Goal: Check status: Check status

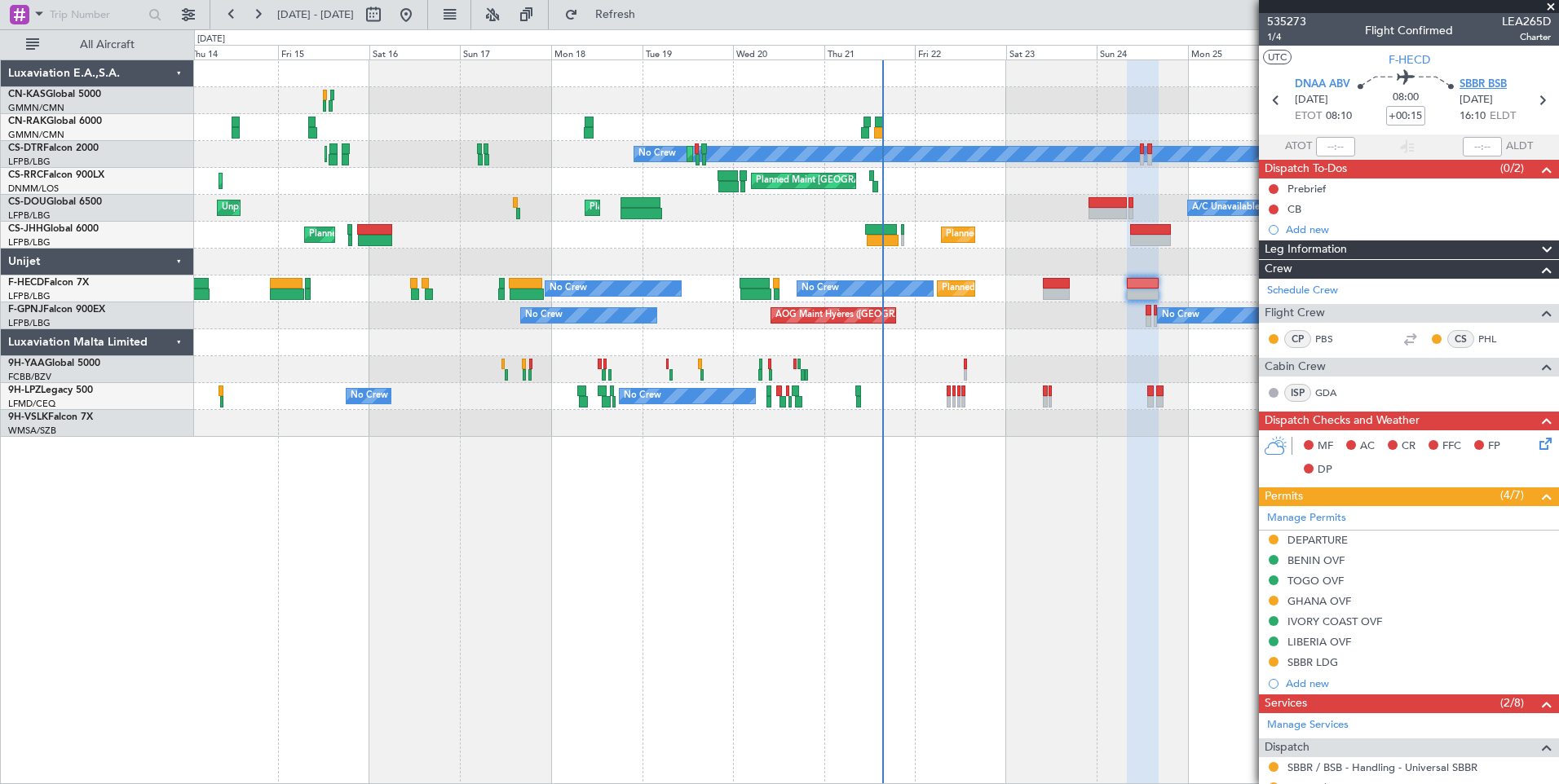
click at [1486, 85] on span "SBBR BSB" at bounding box center [1483, 84] width 47 height 16
click at [386, 13] on button at bounding box center [373, 14] width 26 height 26
select select "8"
select select "2025"
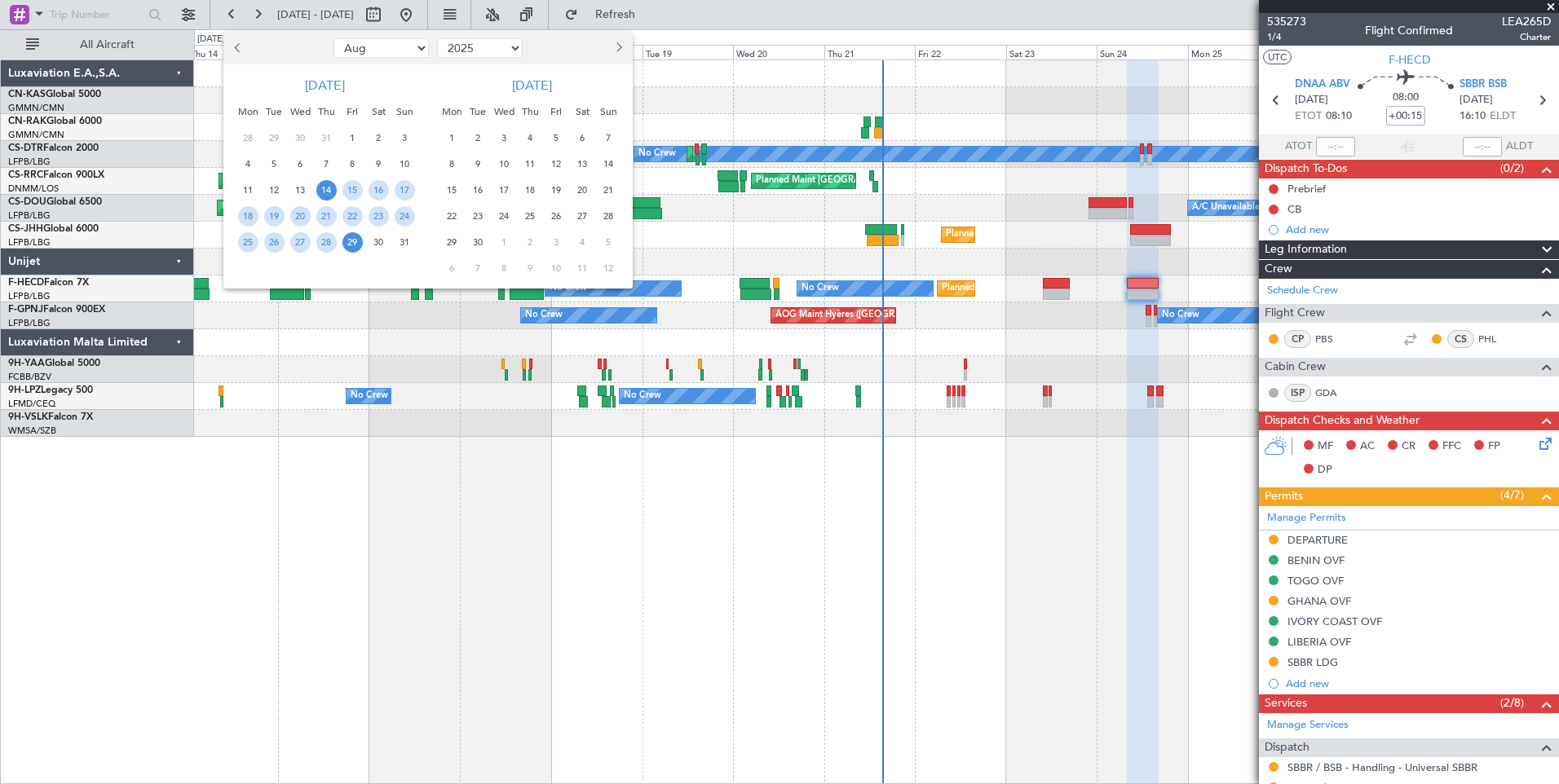
click at [619, 45] on span "Next month" at bounding box center [618, 47] width 10 height 10
select select "9"
click at [453, 160] on span "6" at bounding box center [452, 164] width 20 height 20
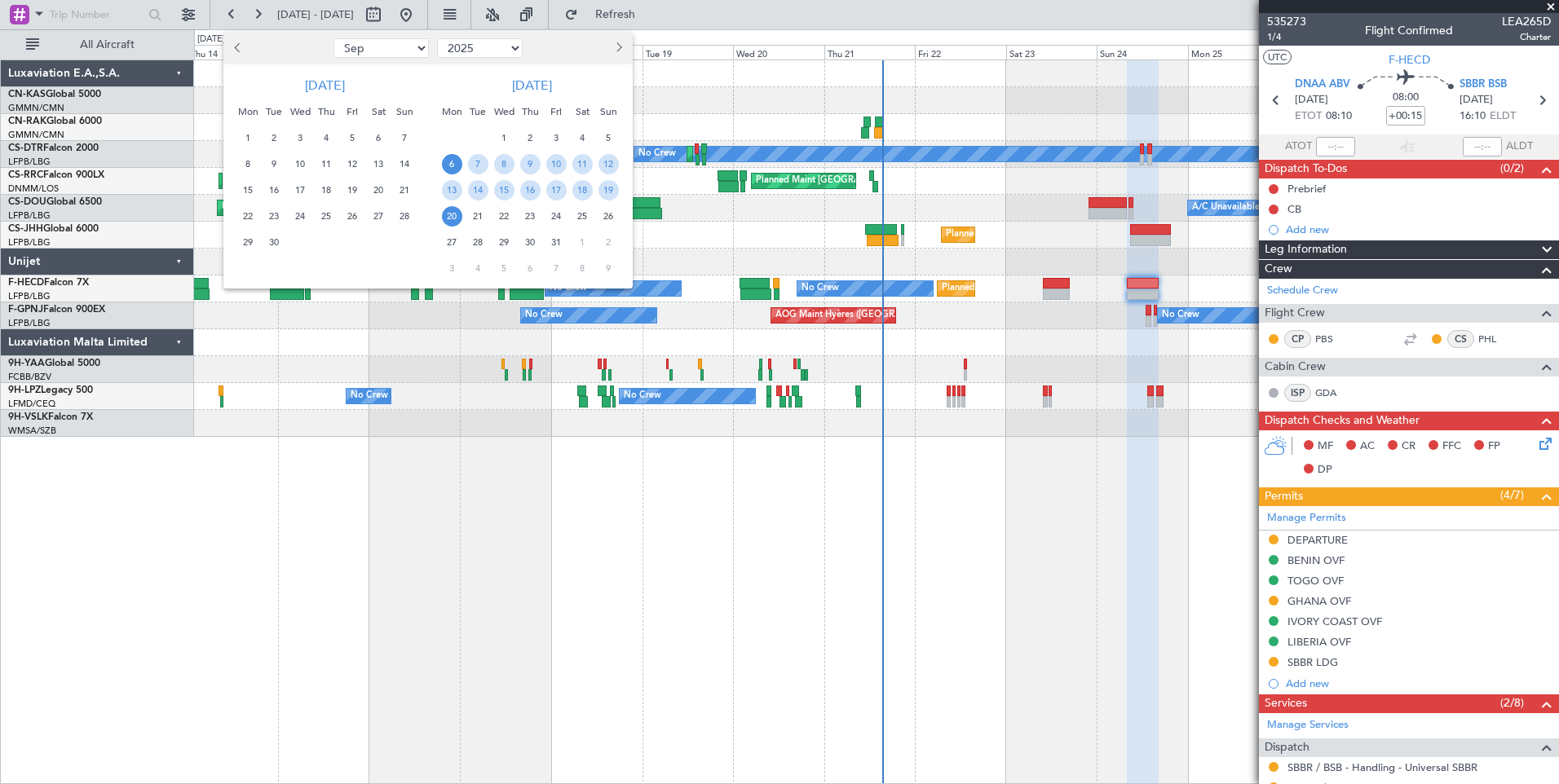
click at [454, 216] on span "20" at bounding box center [452, 216] width 20 height 20
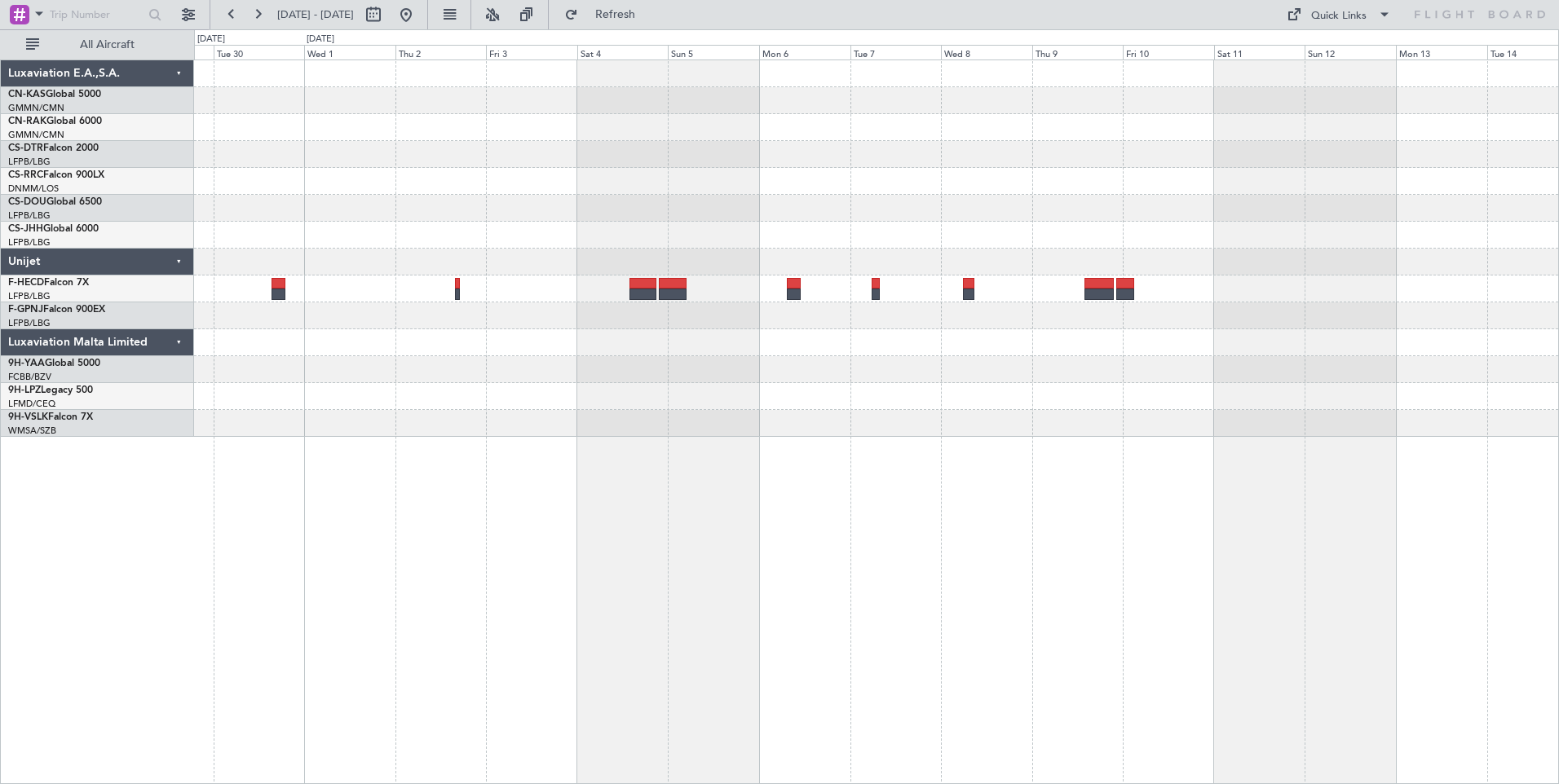
click at [981, 408] on div at bounding box center [877, 249] width 1365 height 377
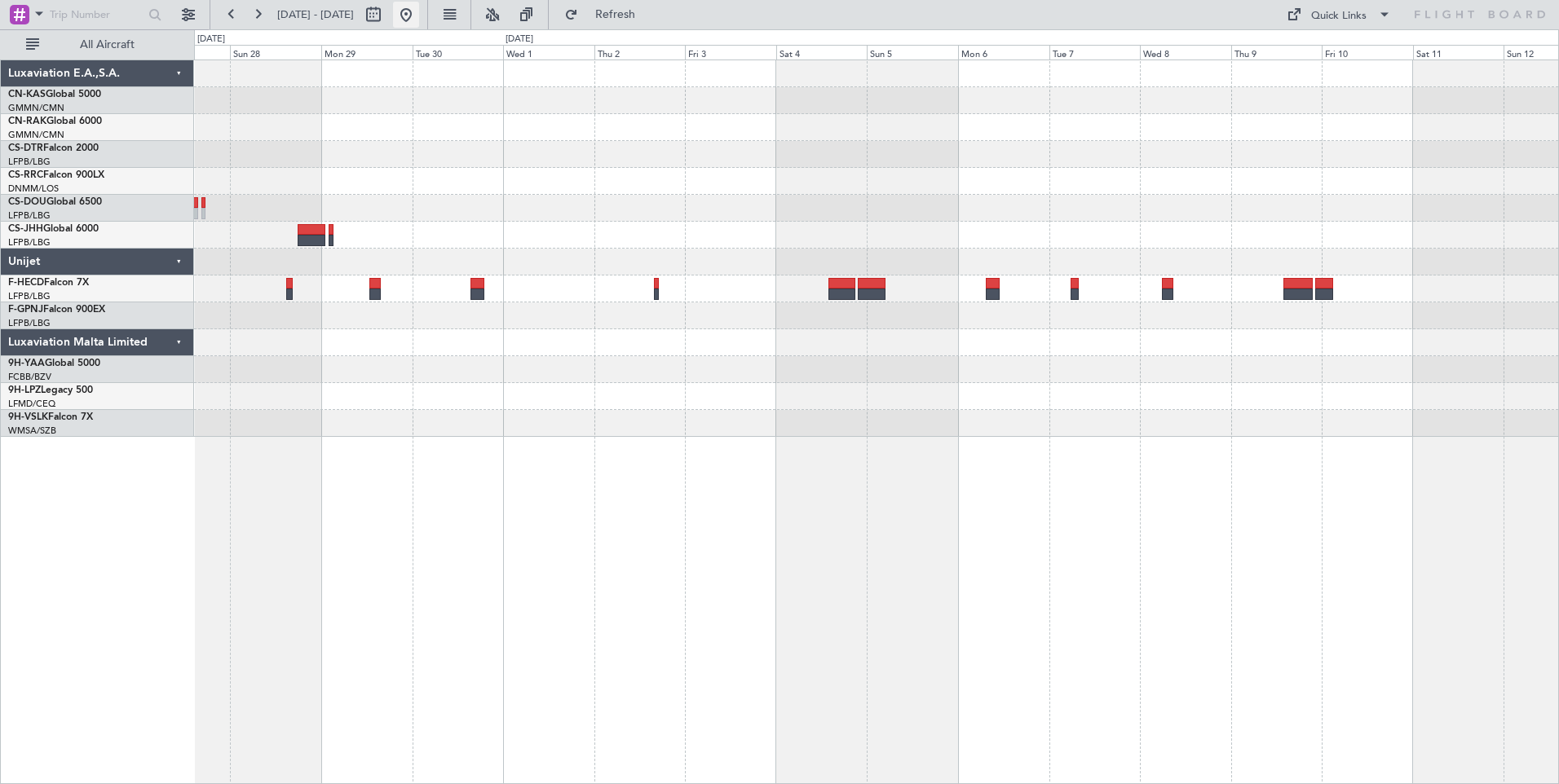
click at [419, 20] on button at bounding box center [406, 14] width 26 height 26
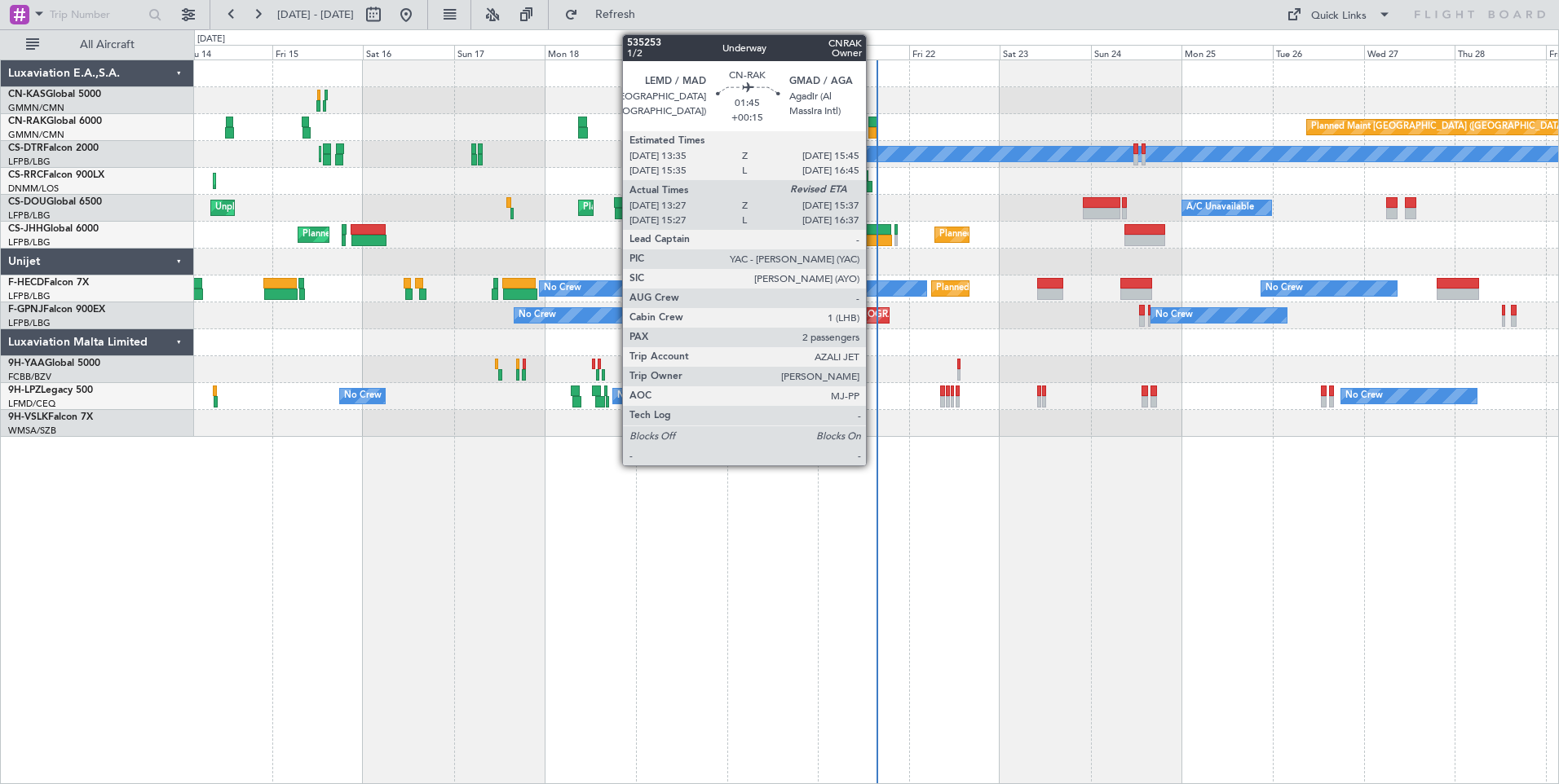
click at [873, 123] on div at bounding box center [872, 123] width 9 height 12
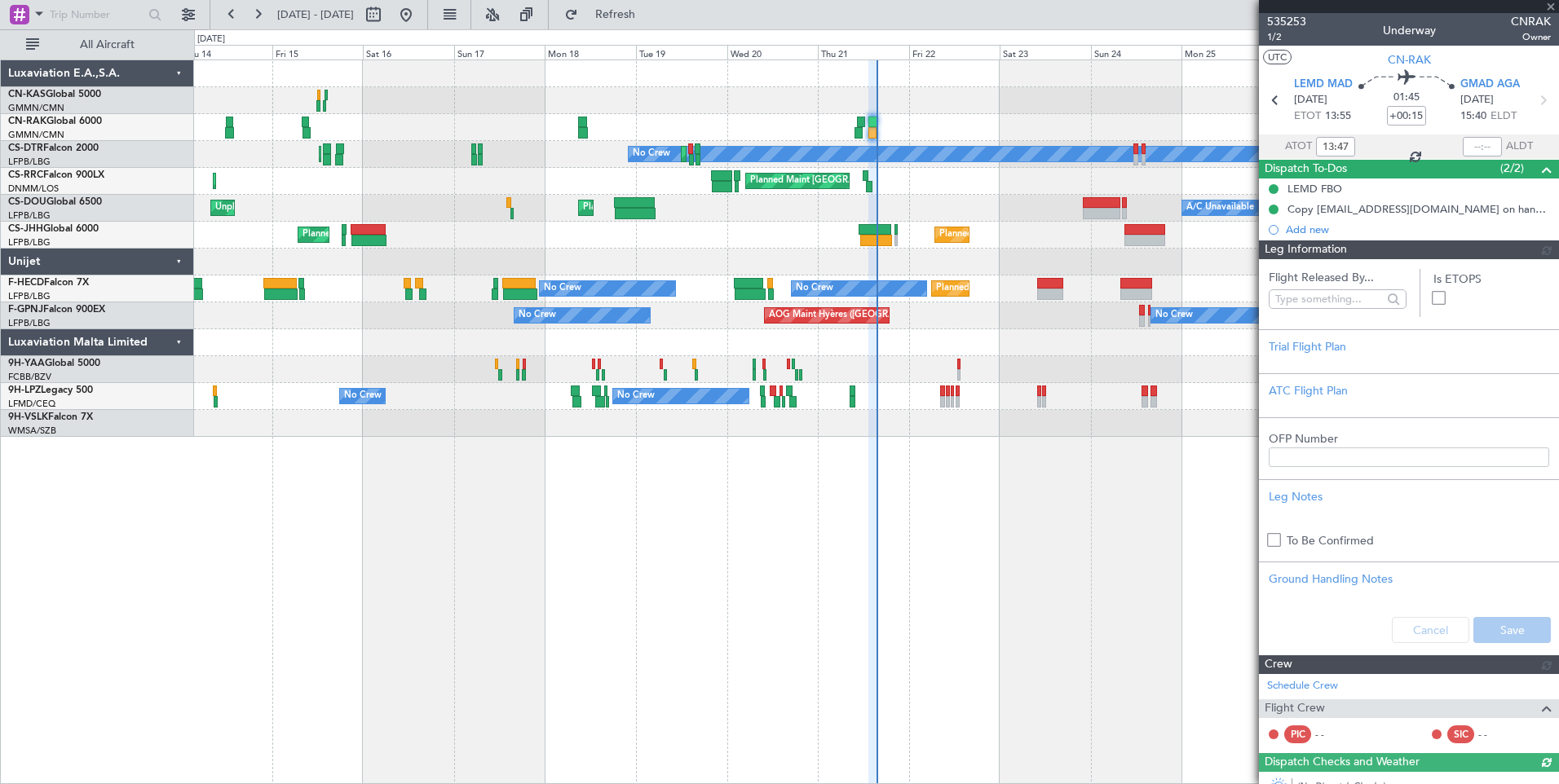
type input "[PERSON_NAME] ([PERSON_NAME])"
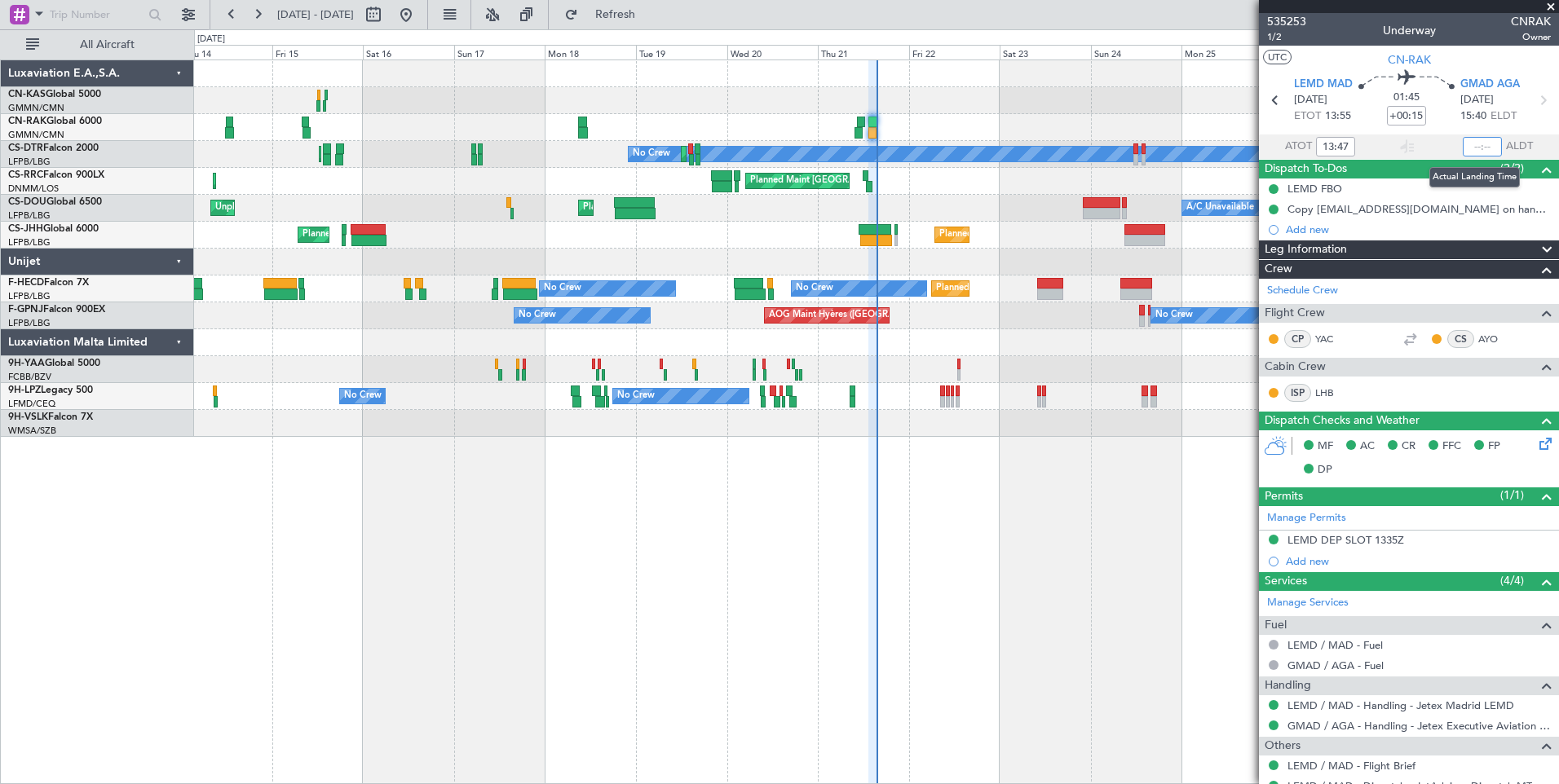
click at [1484, 147] on input "text" at bounding box center [1482, 146] width 40 height 19
type input "15:29"
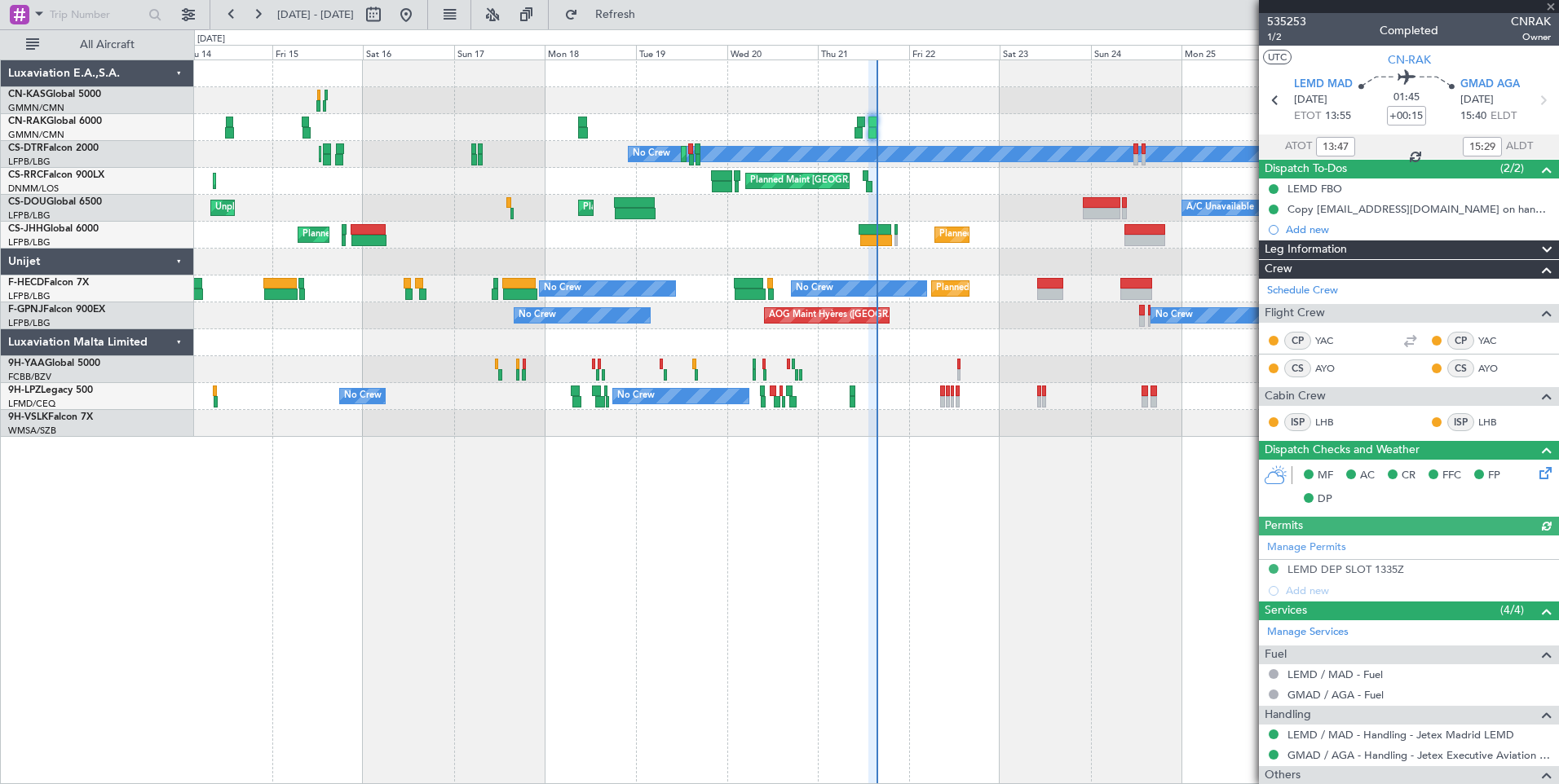
type input "[PERSON_NAME] ([PERSON_NAME])"
click at [386, 15] on button at bounding box center [373, 14] width 26 height 26
select select "8"
select select "2025"
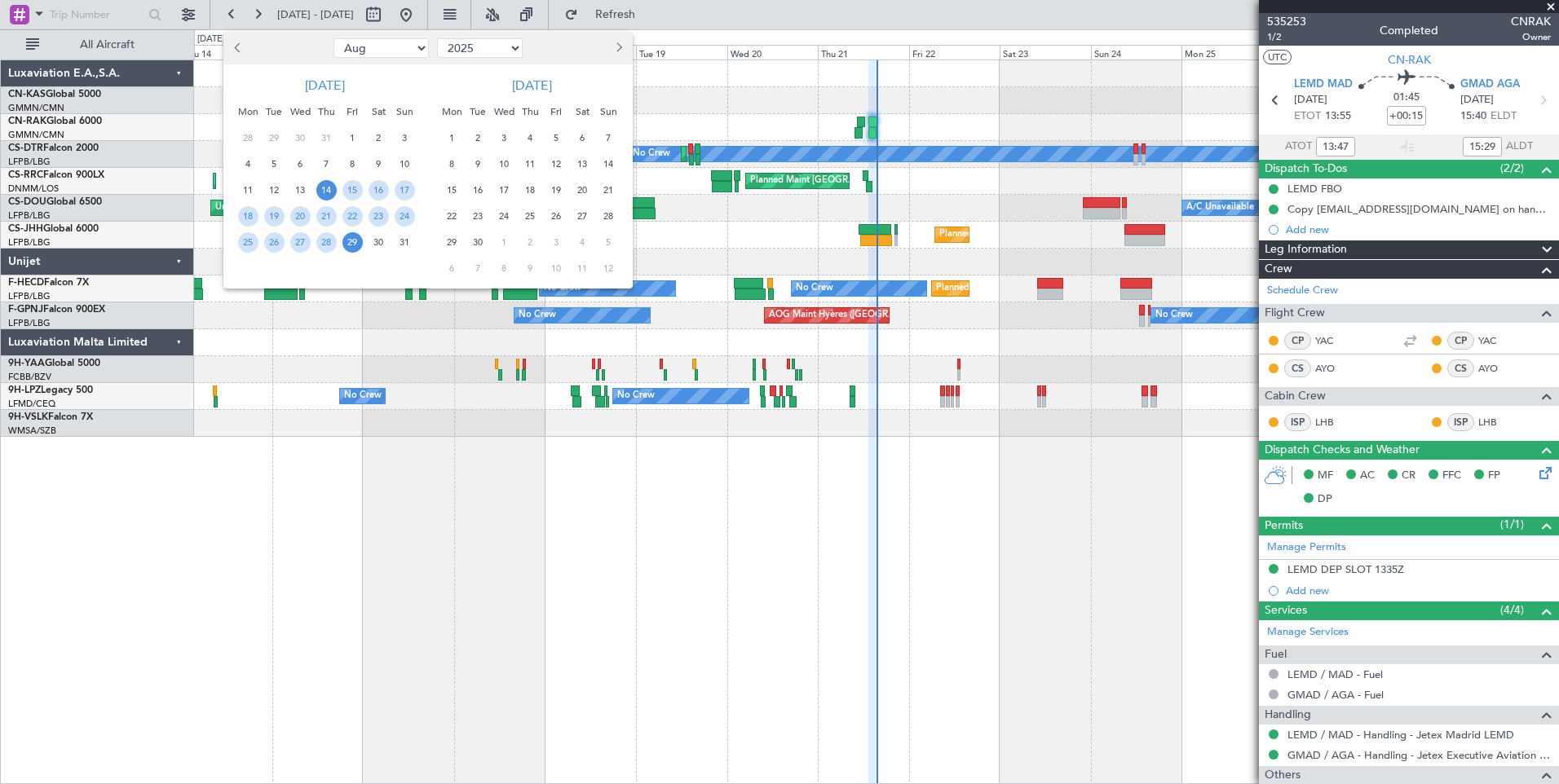
click at [621, 46] on span "Next month" at bounding box center [618, 47] width 10 height 10
select select "9"
click at [506, 137] on span "1" at bounding box center [504, 138] width 20 height 20
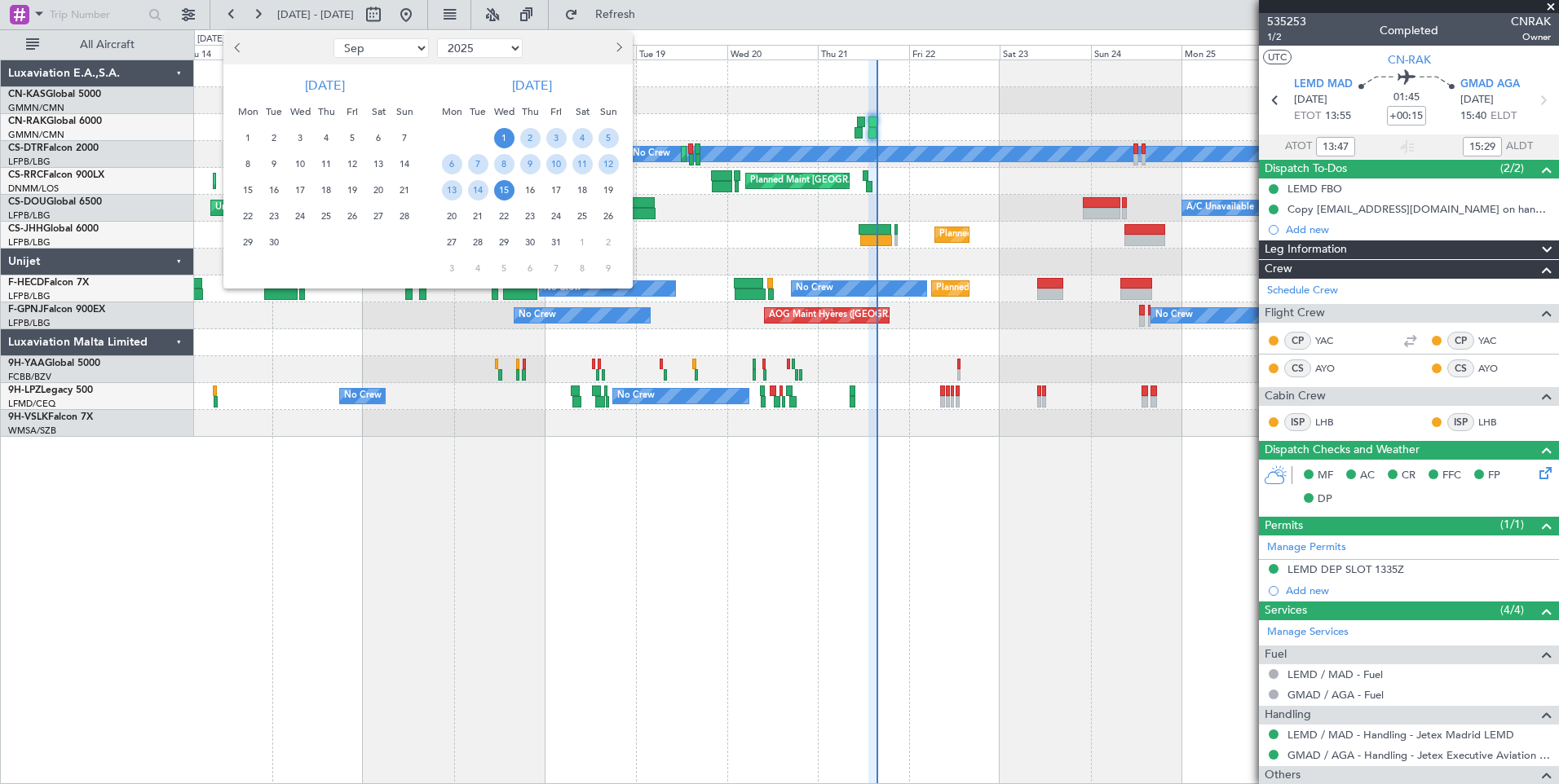
click at [504, 196] on span "15" at bounding box center [504, 190] width 20 height 20
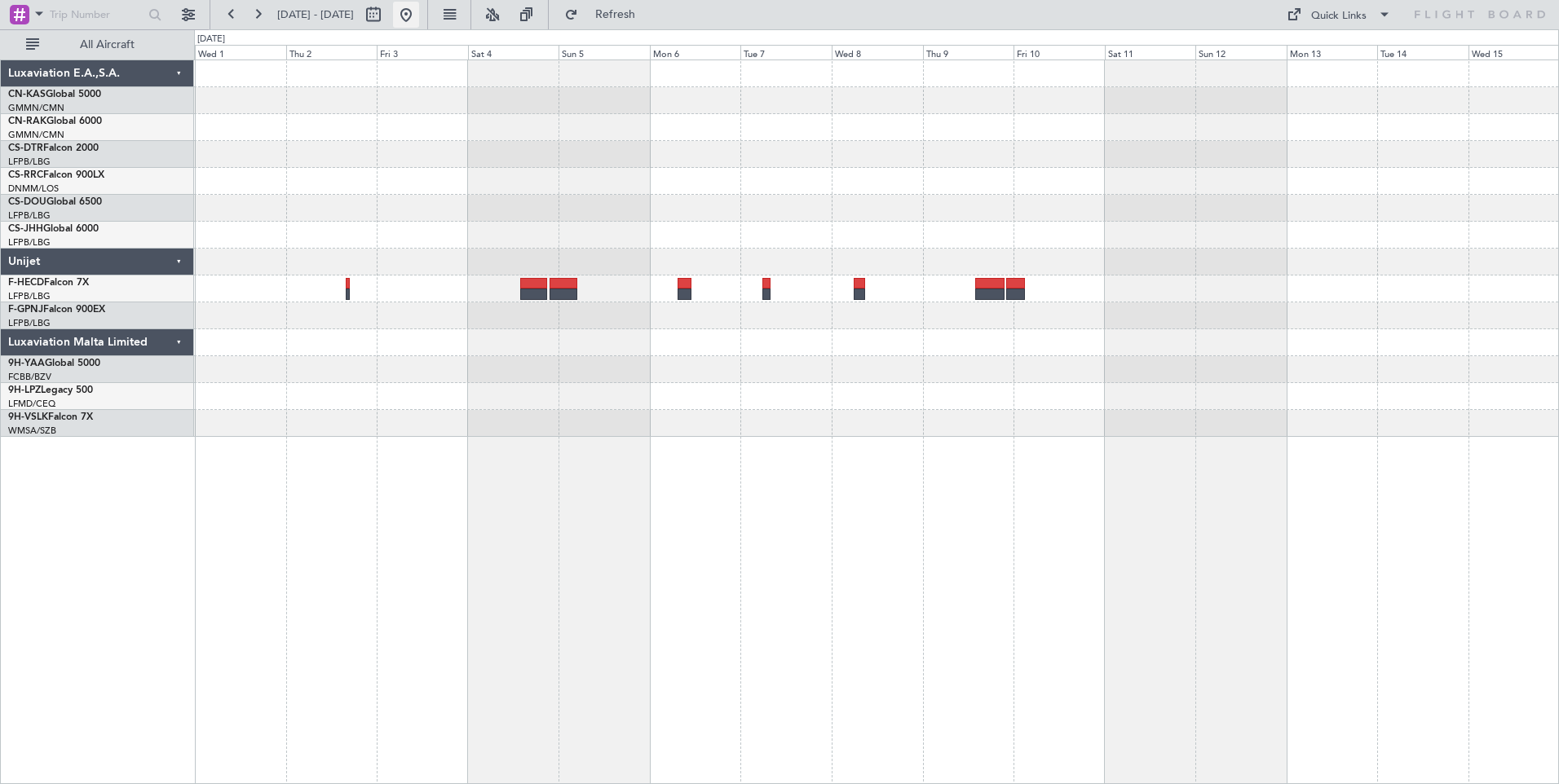
click at [419, 11] on button at bounding box center [406, 14] width 26 height 26
